Goal: Task Accomplishment & Management: Complete application form

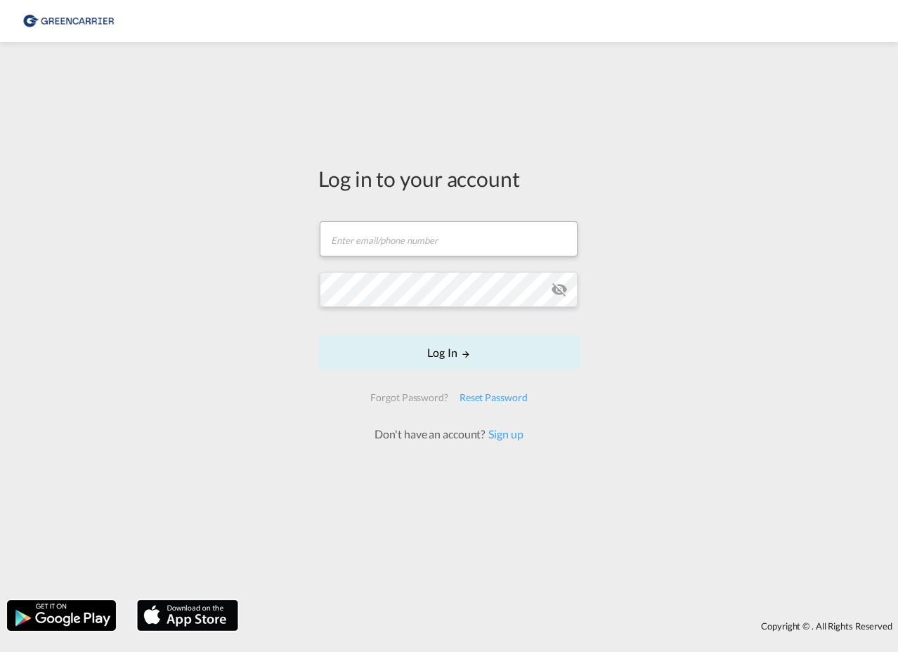
click at [489, 269] on form "Email field is required Password field is required Log In Forgot Password? Rese…" at bounding box center [448, 324] width 261 height 235
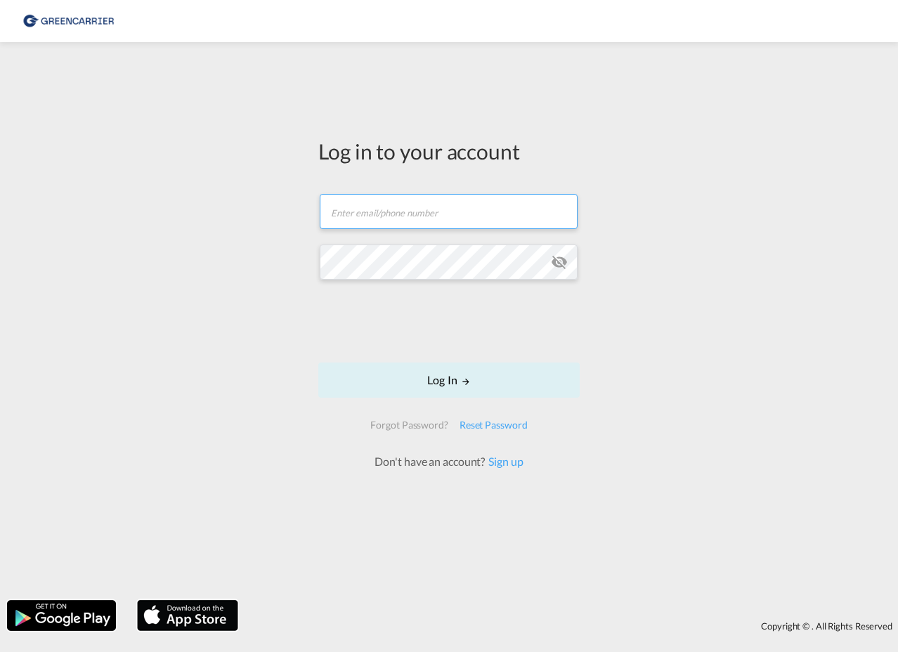
click at [362, 221] on input "text" at bounding box center [449, 211] width 258 height 35
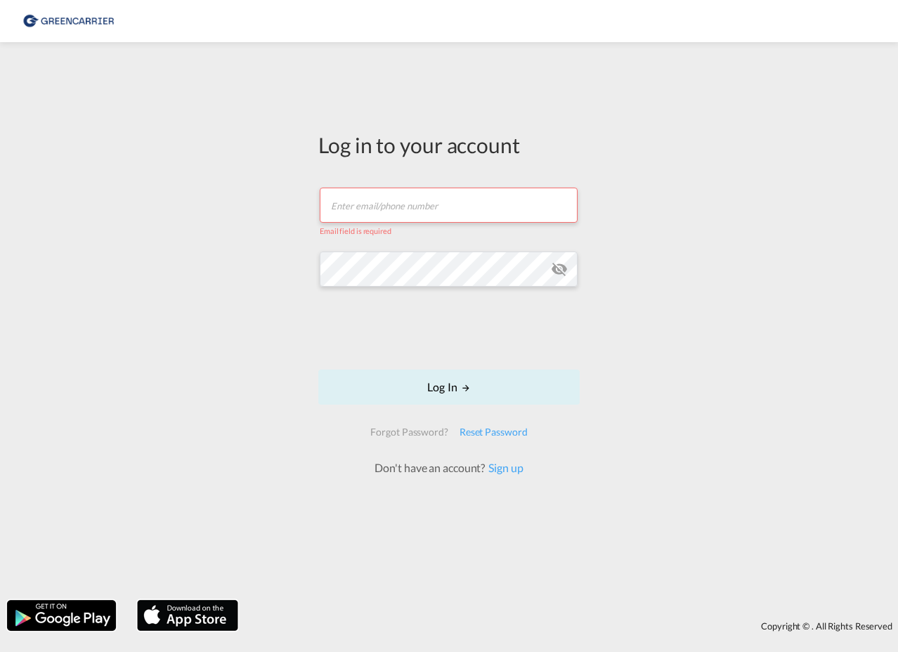
click at [173, 226] on div "Log in to your account Email field is required Password field is required Log I…" at bounding box center [449, 321] width 898 height 544
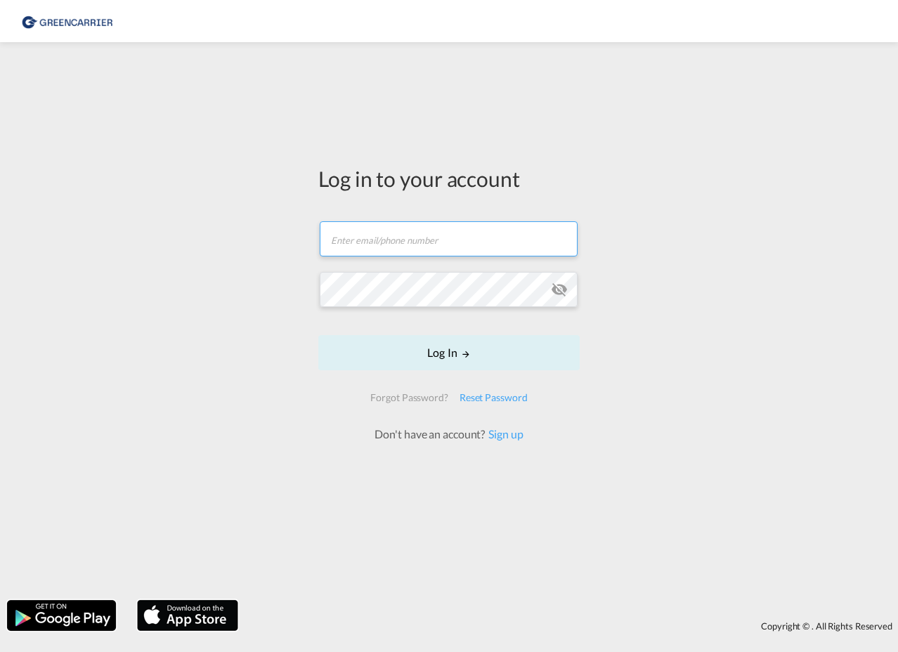
type input "[EMAIL_ADDRESS][DOMAIN_NAME]"
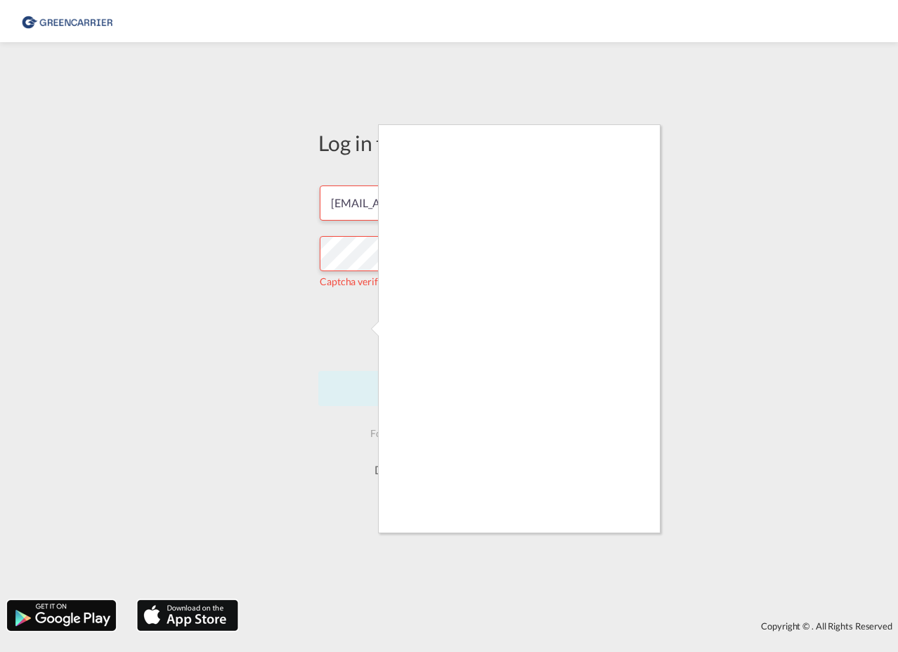
click at [360, 328] on div at bounding box center [449, 326] width 898 height 652
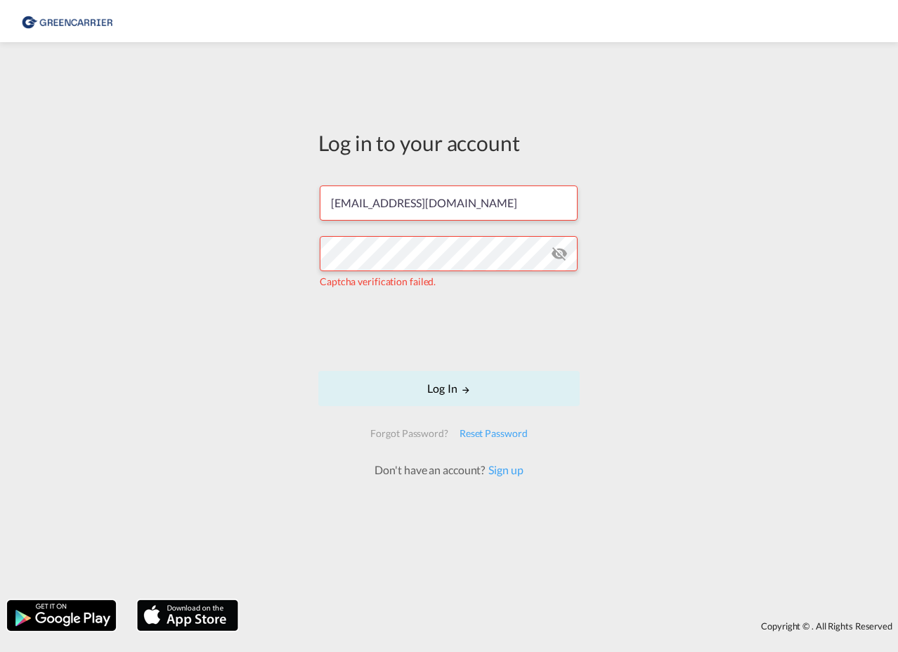
click at [214, 237] on div "Log in to your account [EMAIL_ADDRESS][DOMAIN_NAME] Captcha verification failed…" at bounding box center [449, 321] width 898 height 544
click at [562, 252] on md-icon "icon-eye-off" at bounding box center [559, 253] width 17 height 17
click at [652, 325] on div "Log in to your account [EMAIL_ADDRESS][DOMAIN_NAME] Captcha verification failed…" at bounding box center [449, 321] width 898 height 544
click at [455, 391] on button "Log In" at bounding box center [448, 388] width 261 height 35
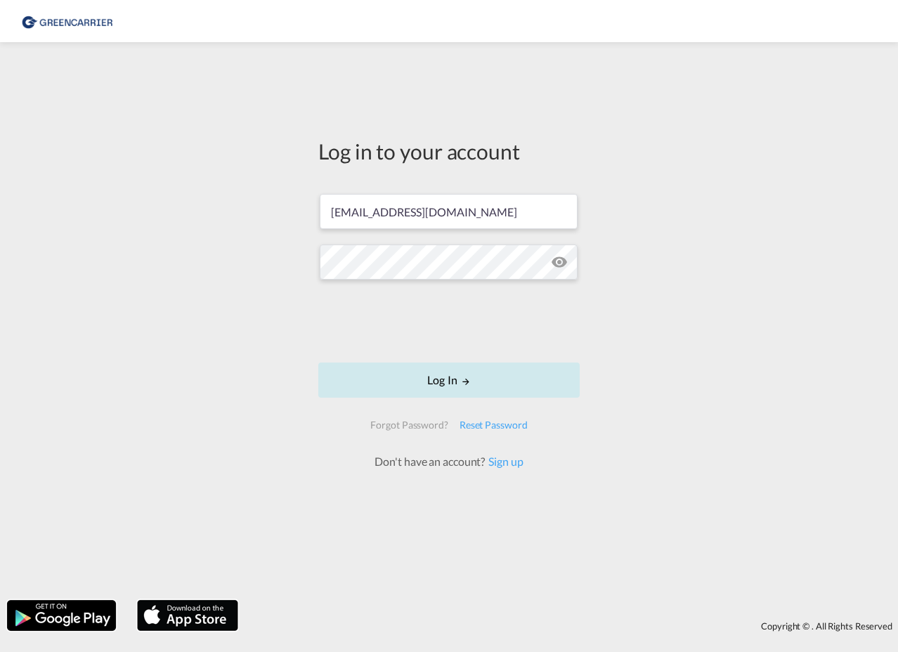
click at [452, 382] on button "Log In" at bounding box center [448, 380] width 261 height 35
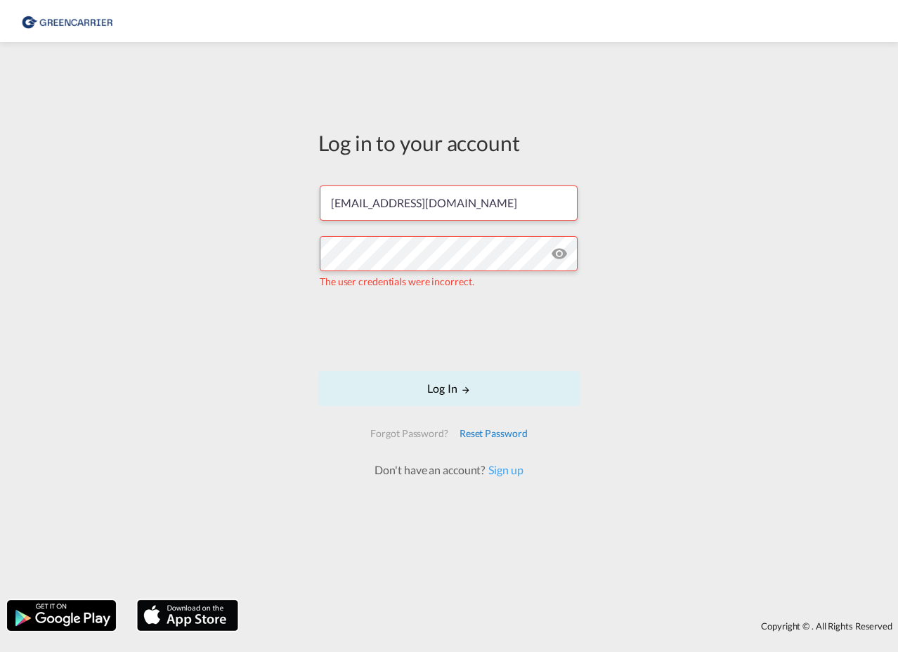
click at [477, 434] on div "Reset Password" at bounding box center [493, 433] width 79 height 25
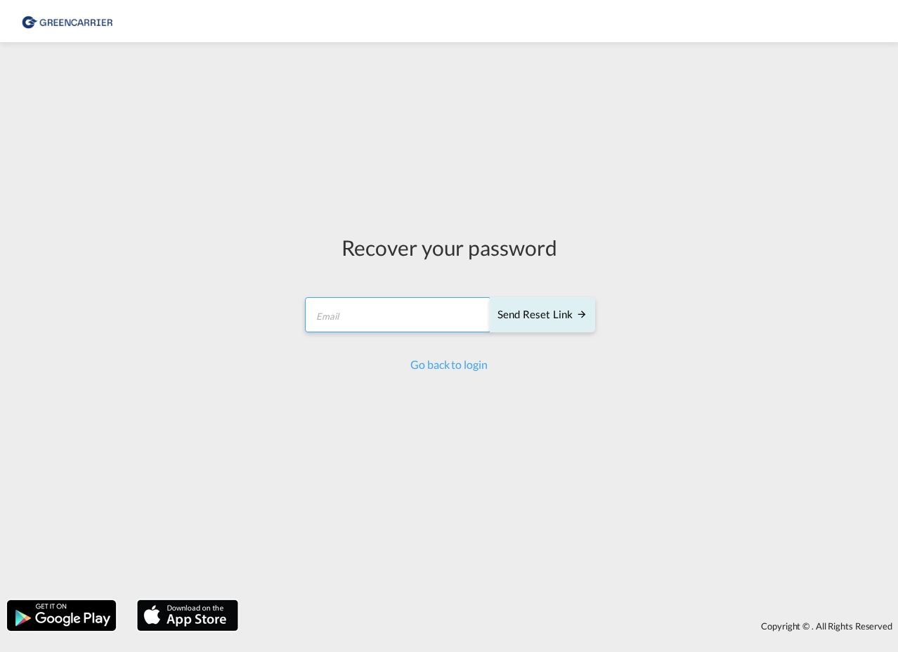
type input "Export-See@skyline-express.de"
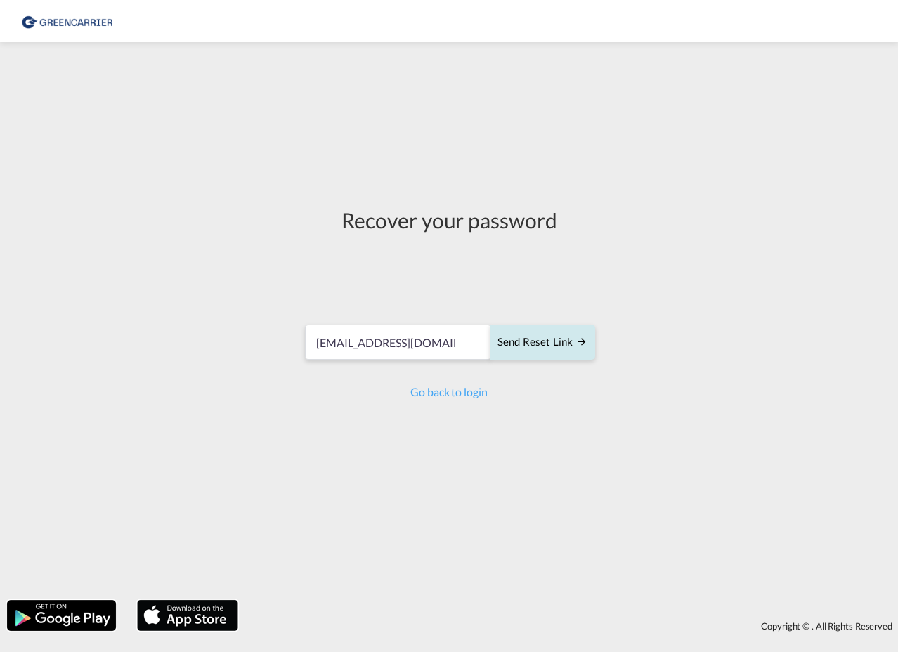
click at [535, 340] on div "Send reset link" at bounding box center [542, 342] width 90 height 16
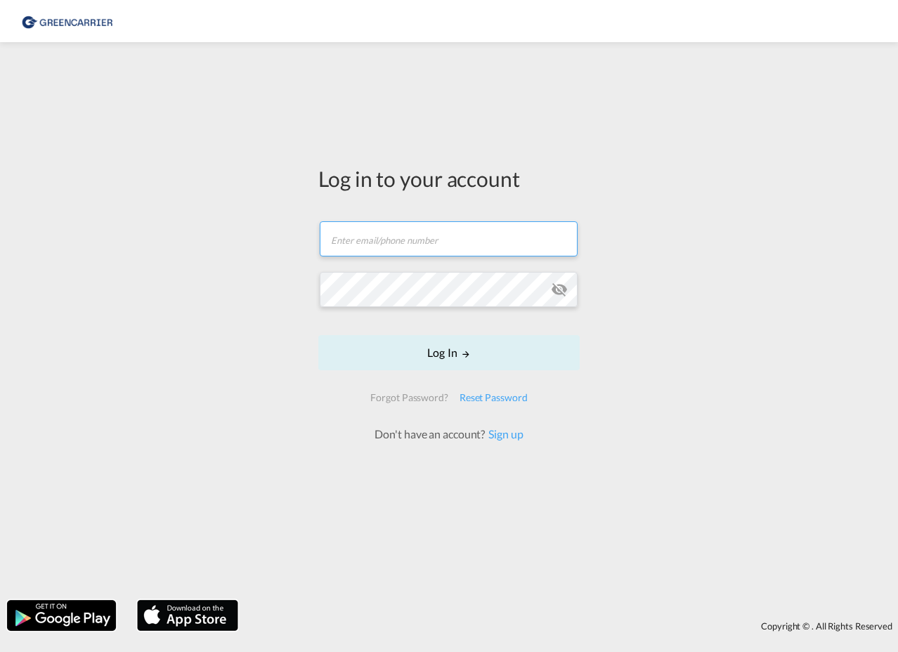
type input "annika.huss@skyline-express.de"
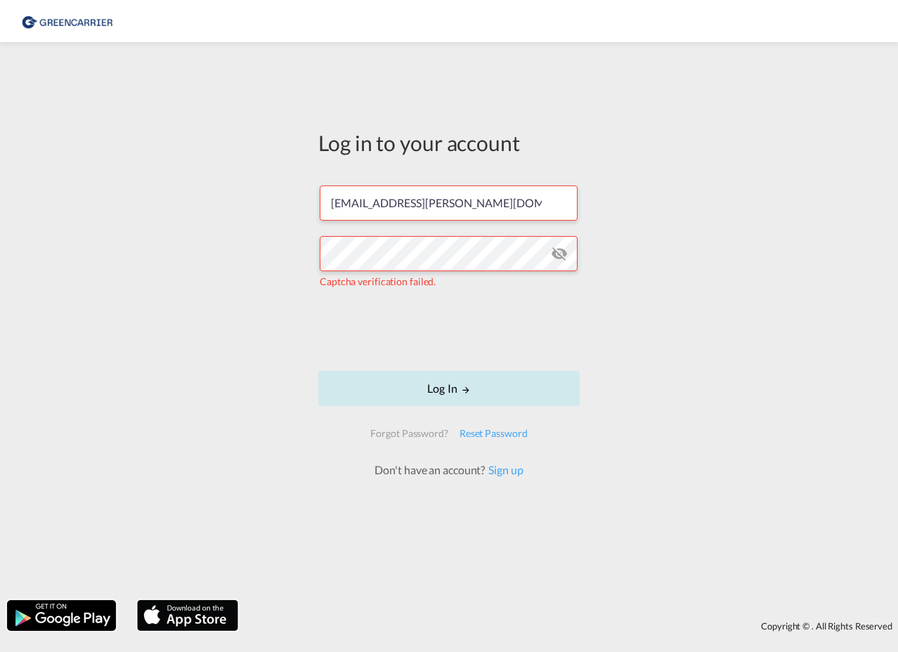
click at [413, 385] on button "Log In" at bounding box center [448, 388] width 261 height 35
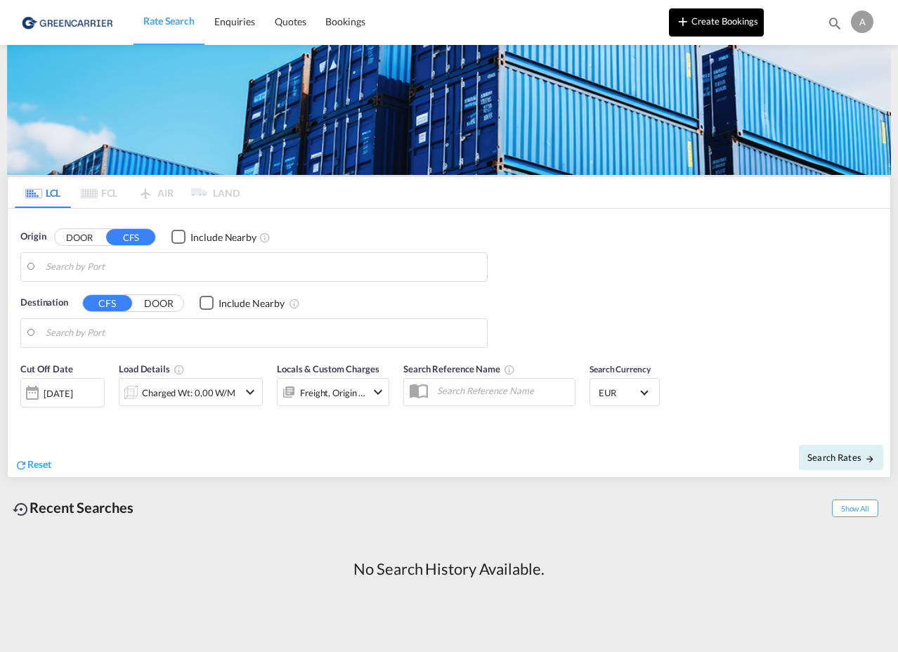
click at [742, 20] on button "Create Bookings" at bounding box center [716, 22] width 95 height 28
